Goal: Navigation & Orientation: Find specific page/section

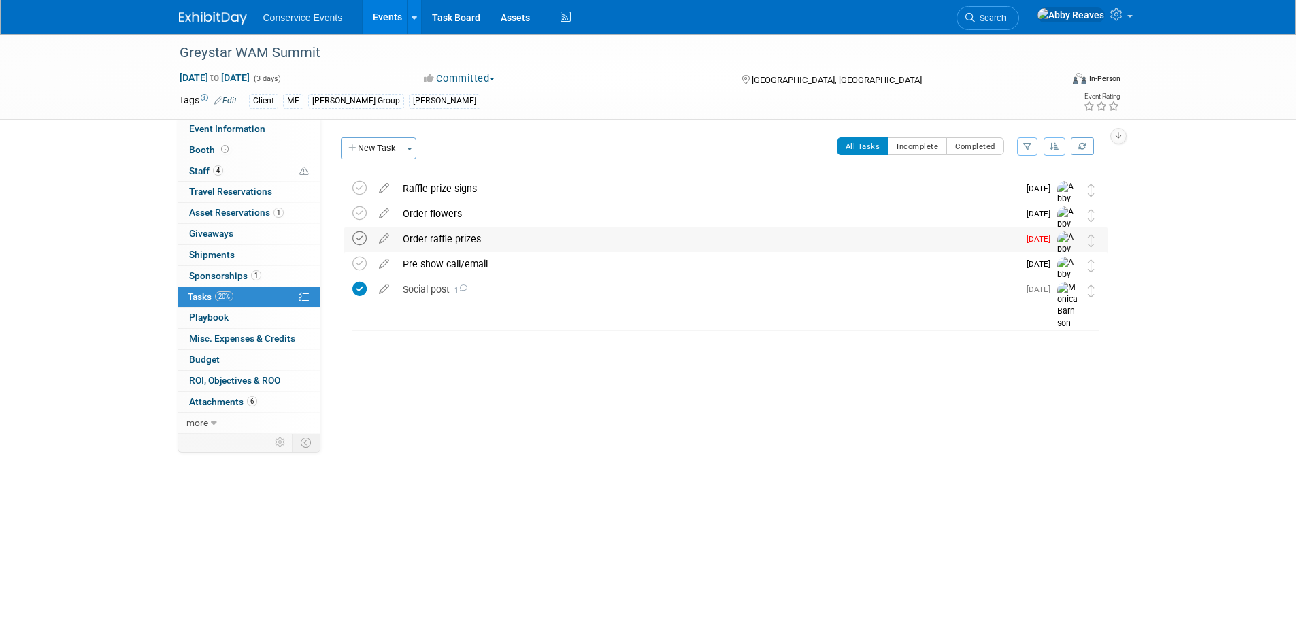
click at [362, 238] on icon at bounding box center [359, 238] width 14 height 14
click at [481, 367] on div "Event Website: Edit Event Venue Name: Omni Frisco Hotel Event Venue Address: Om…" at bounding box center [718, 276] width 797 height 314
click at [281, 129] on link "Event Information" at bounding box center [248, 129] width 141 height 20
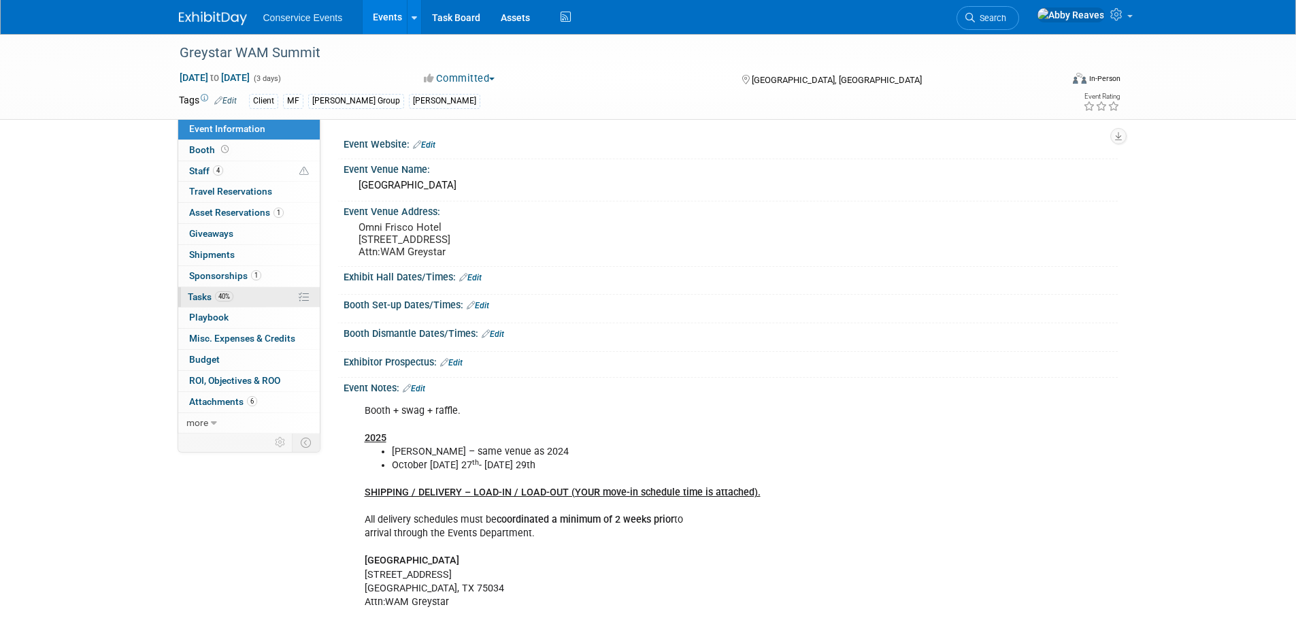
click at [282, 294] on link "40% Tasks 40%" at bounding box center [248, 297] width 141 height 20
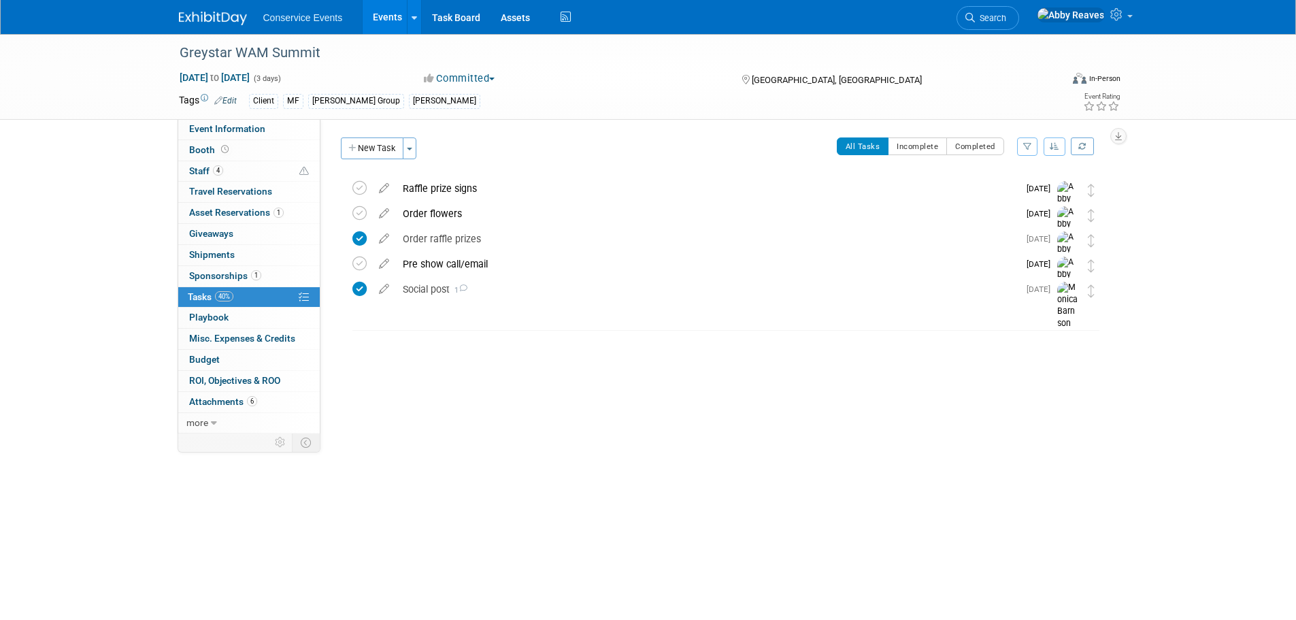
click at [381, 10] on link "Events" at bounding box center [387, 17] width 50 height 34
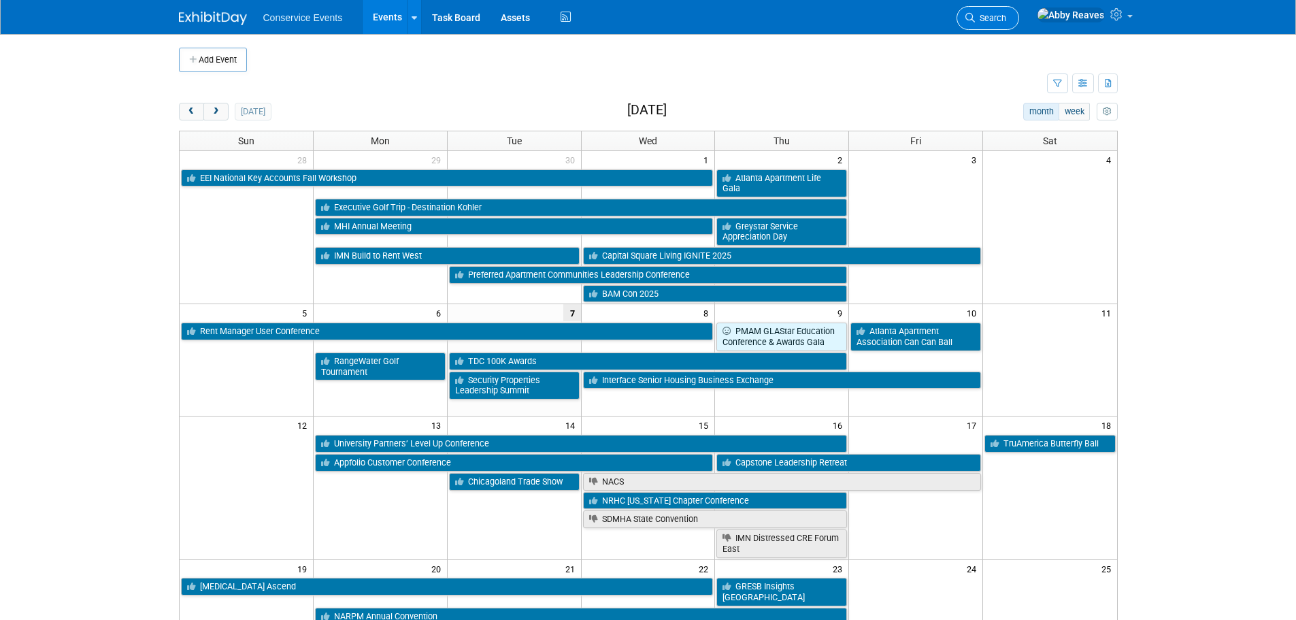
click at [975, 20] on icon at bounding box center [970, 18] width 10 height 10
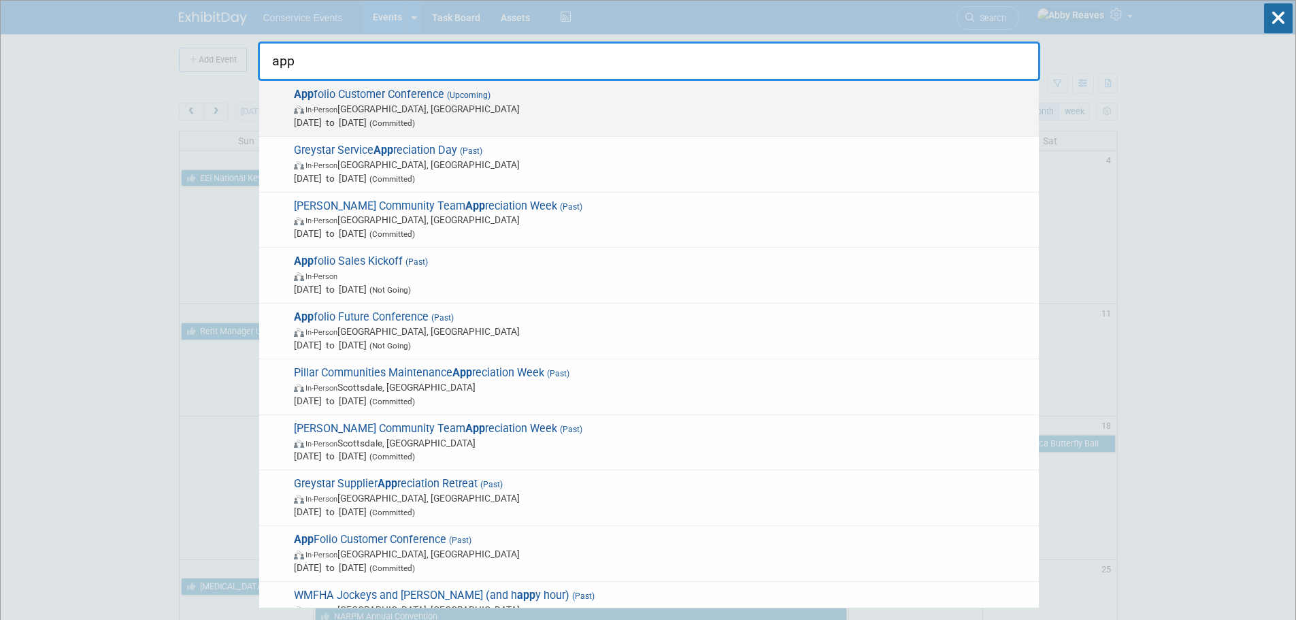
type input "app"
click at [698, 111] on span "In-Person San Diego, CA" at bounding box center [663, 109] width 738 height 14
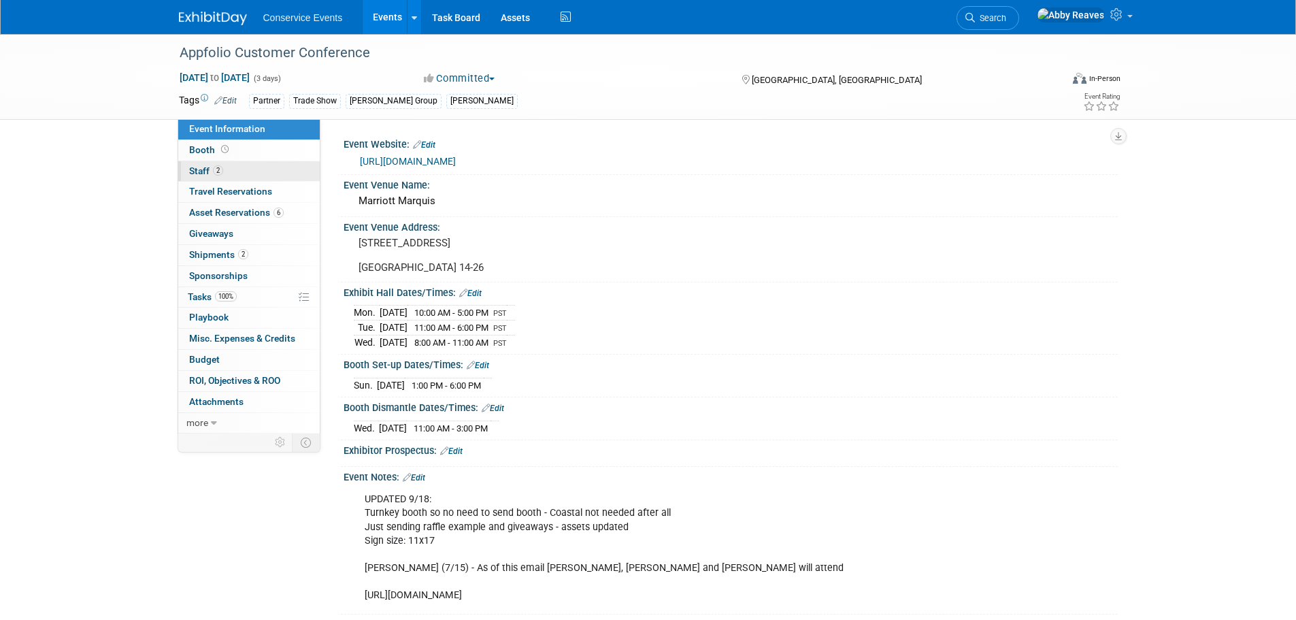
click at [258, 177] on link "2 Staff 2" at bounding box center [248, 171] width 141 height 20
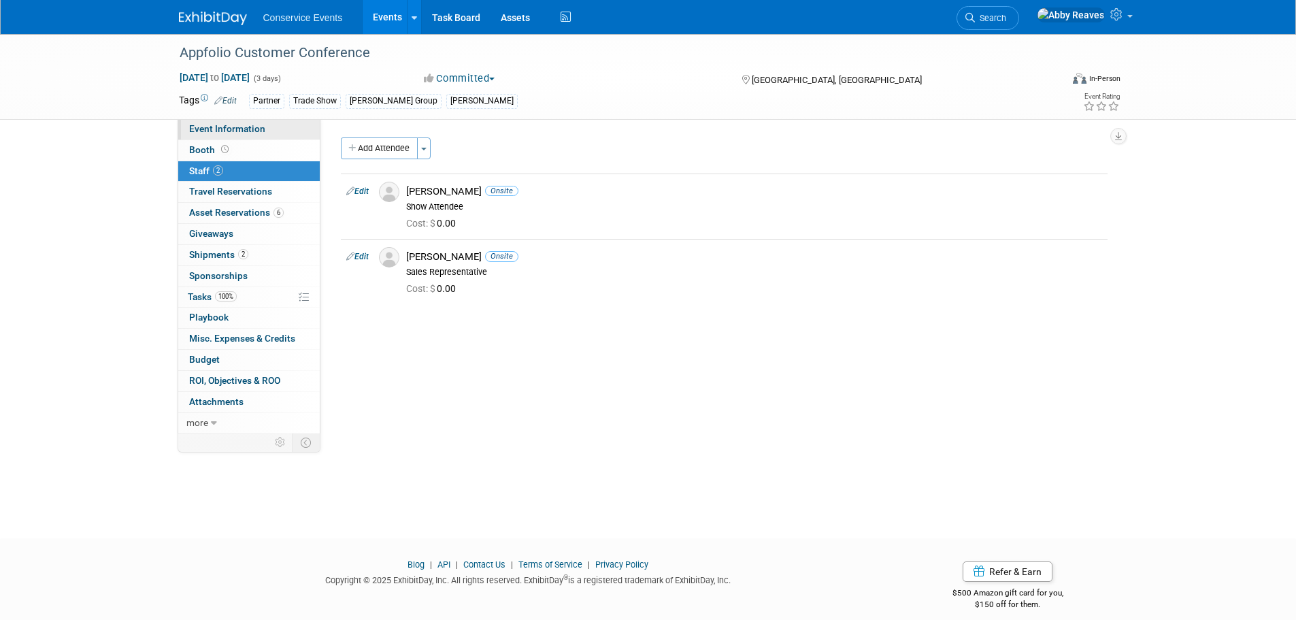
click at [269, 128] on link "Event Information" at bounding box center [248, 129] width 141 height 20
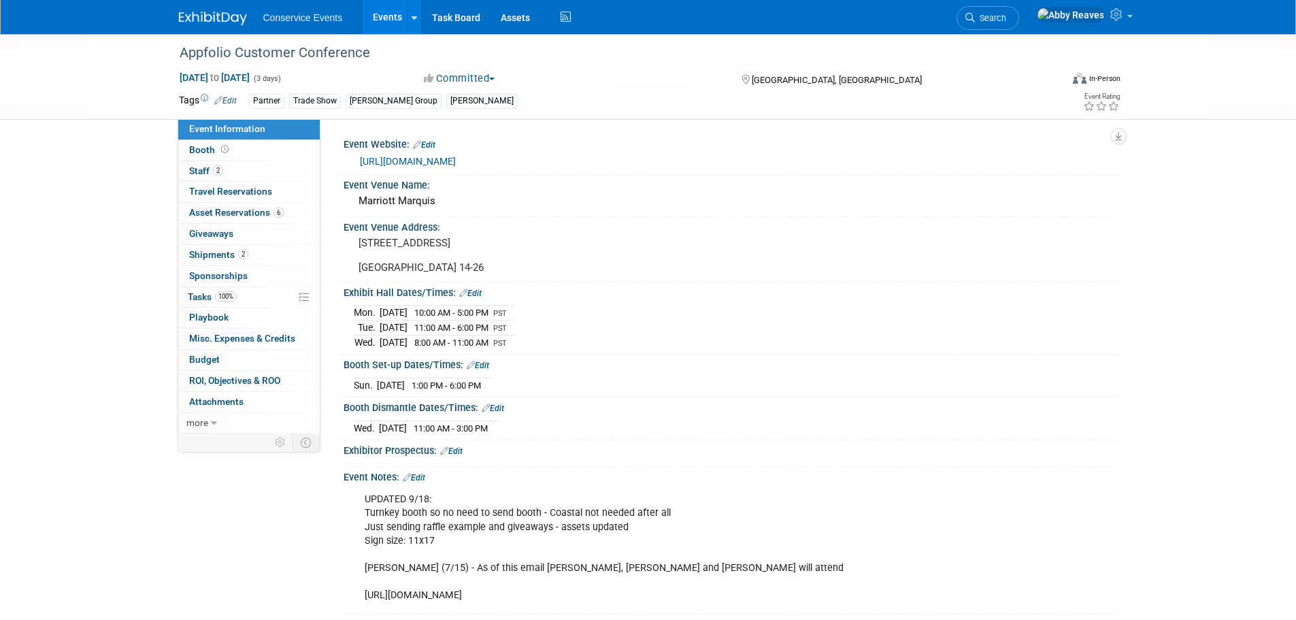
click at [396, 16] on link "Events" at bounding box center [387, 17] width 50 height 34
